Goal: Transaction & Acquisition: Purchase product/service

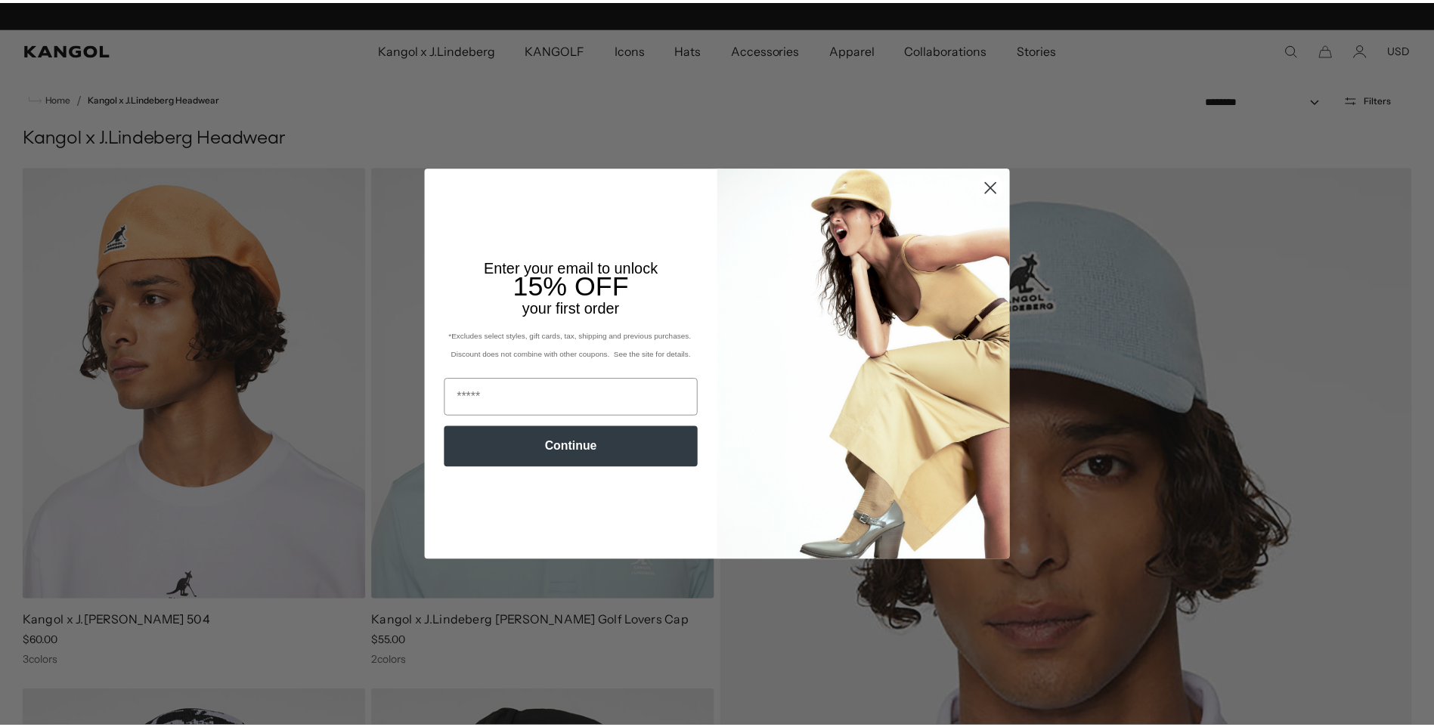
scroll to position [0, 312]
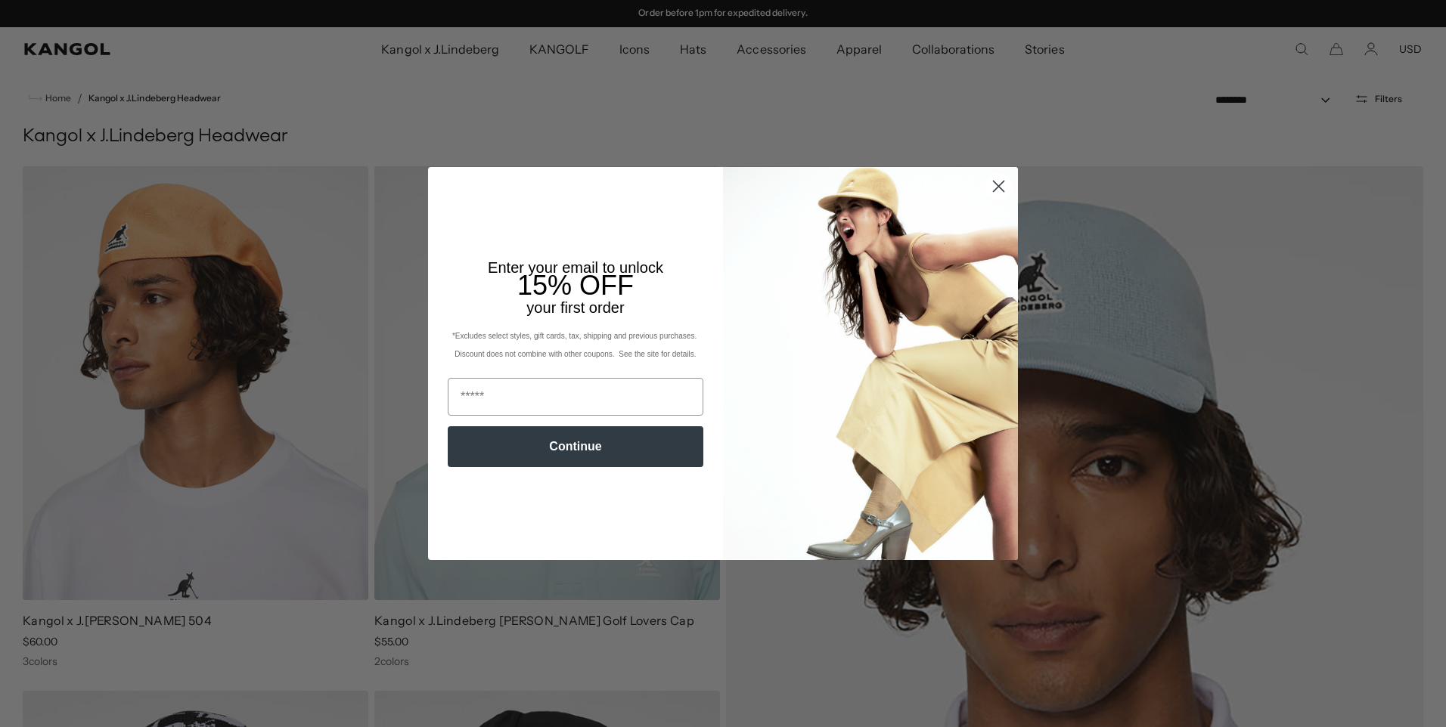
click at [986, 183] on circle "Close dialog" at bounding box center [998, 186] width 25 height 25
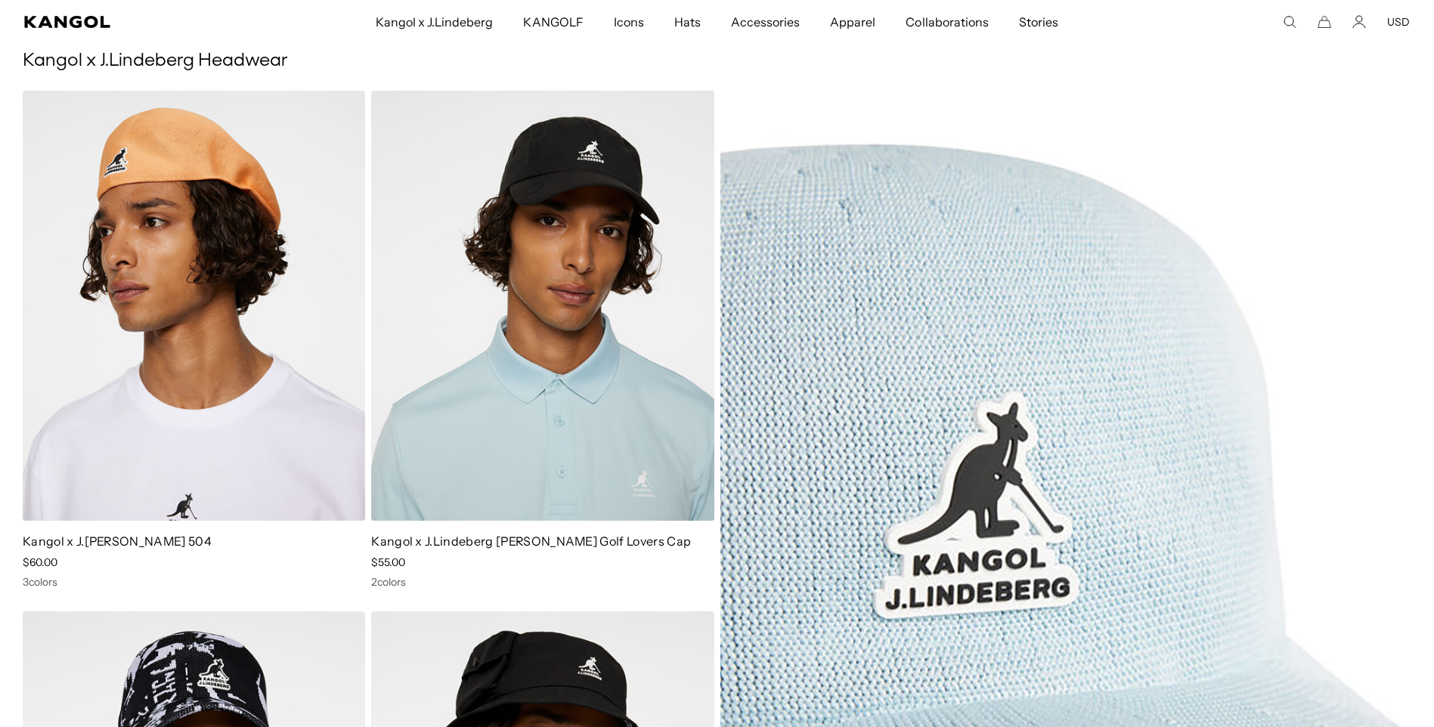
scroll to position [0, 0]
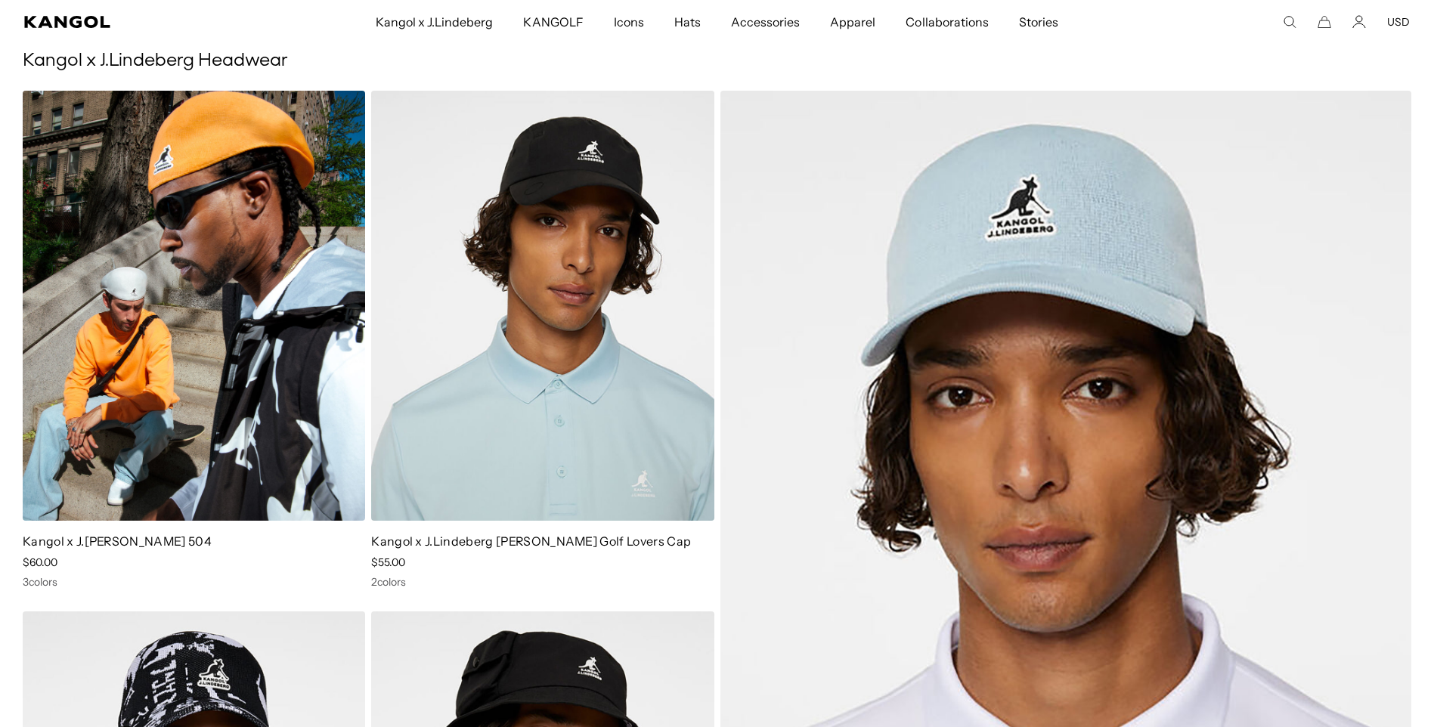
click at [234, 333] on img at bounding box center [194, 306] width 343 height 430
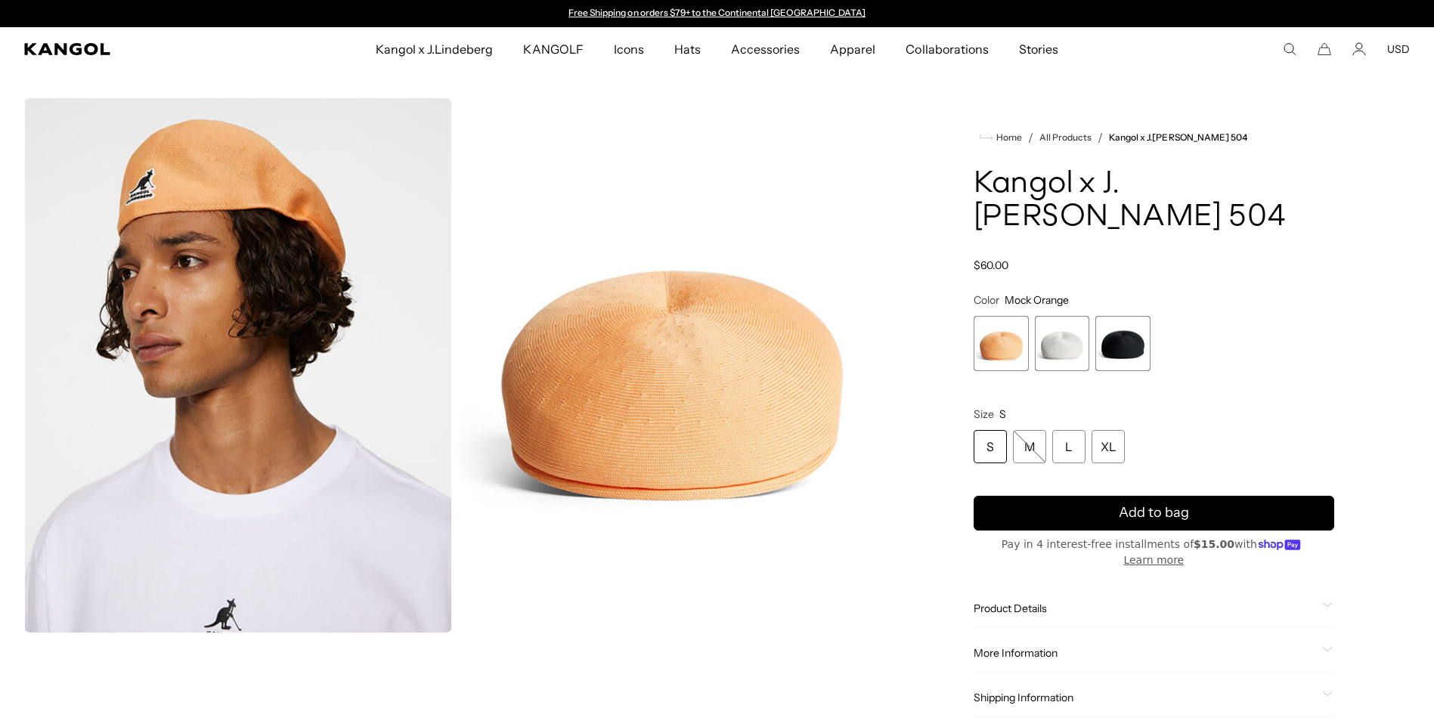
click at [1047, 341] on span "2 of 3" at bounding box center [1062, 343] width 55 height 55
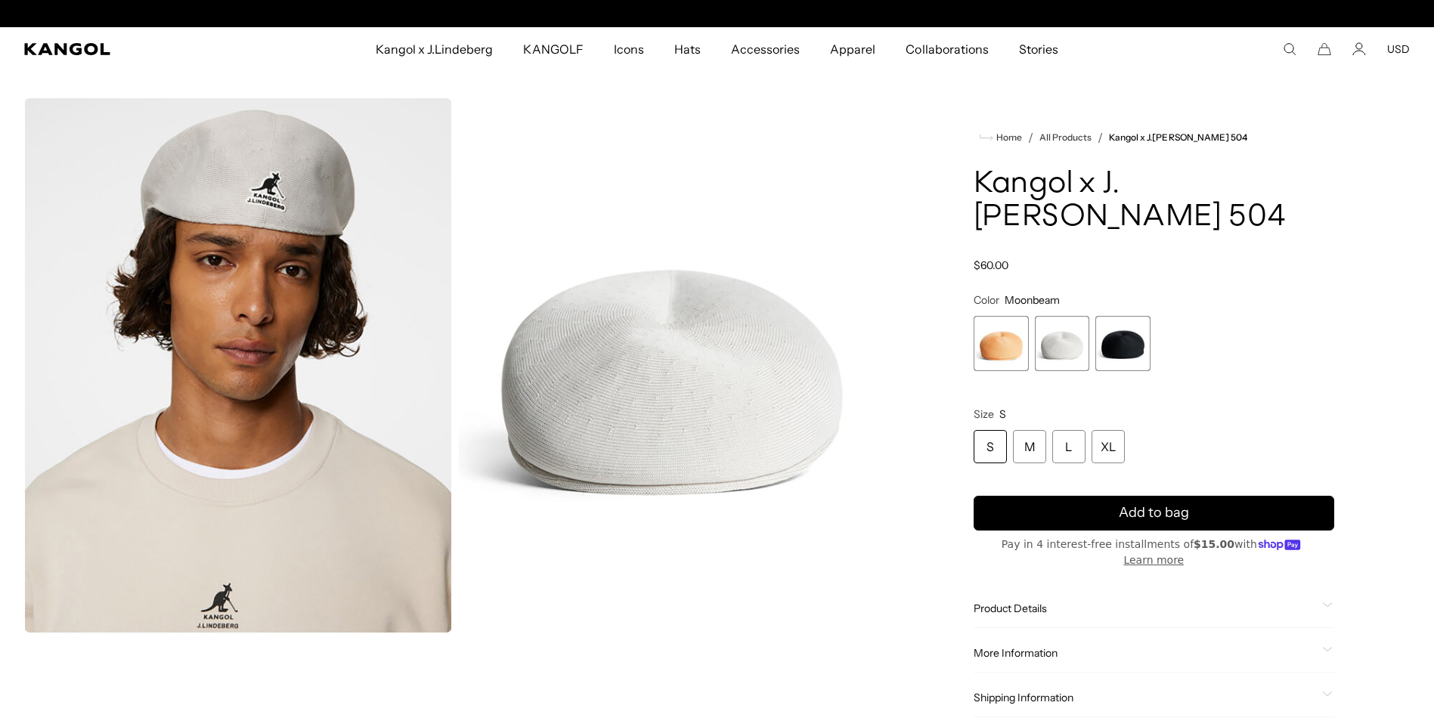
scroll to position [0, 312]
click at [1131, 337] on span "3 of 3" at bounding box center [1123, 343] width 55 height 55
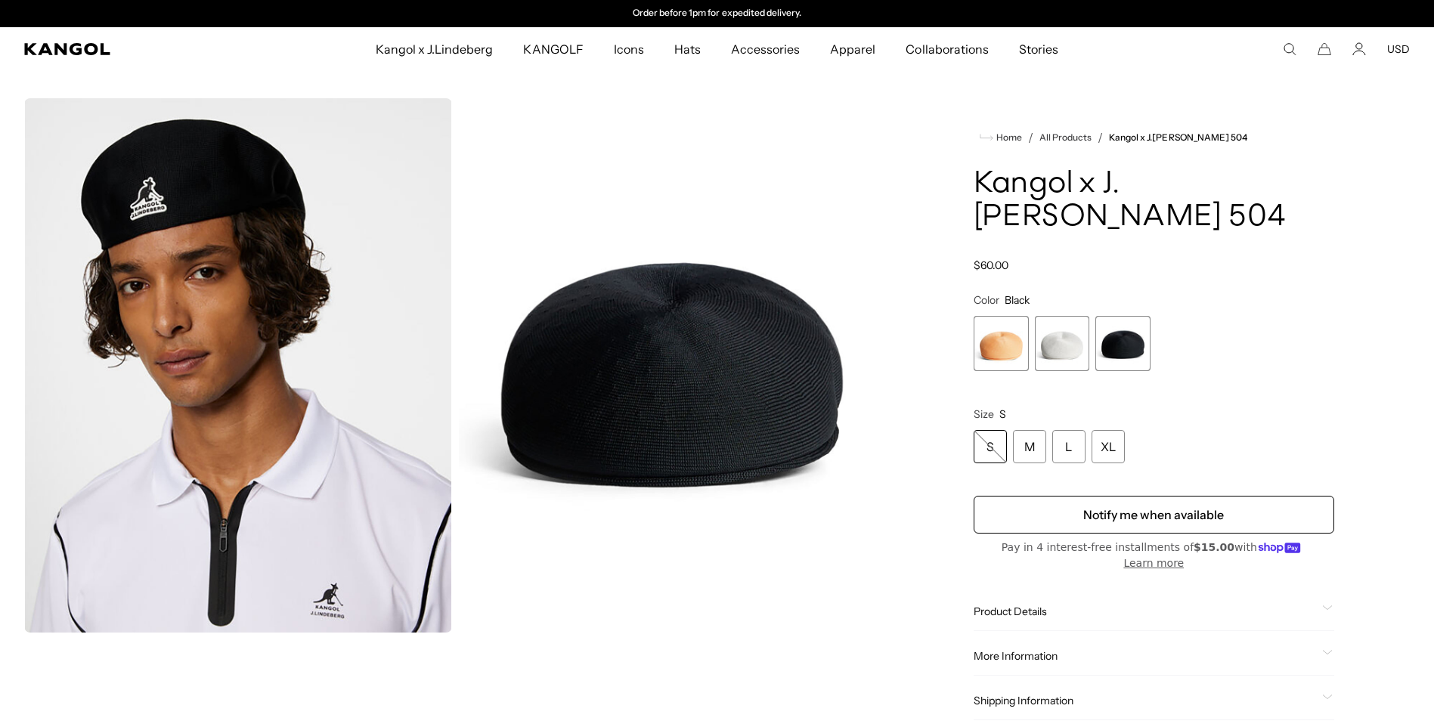
click at [1071, 348] on span "2 of 3" at bounding box center [1062, 343] width 55 height 55
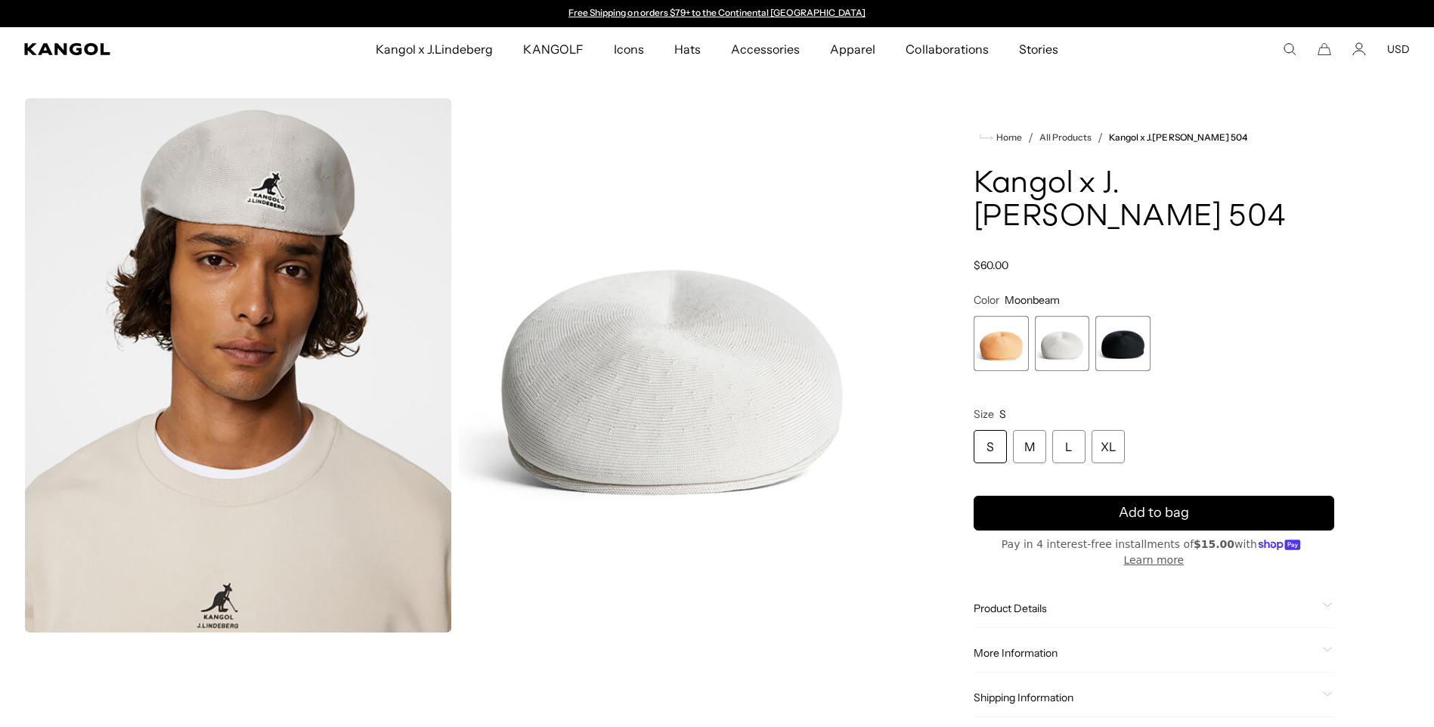
scroll to position [0, 312]
